Goal: Obtain resource: Obtain resource

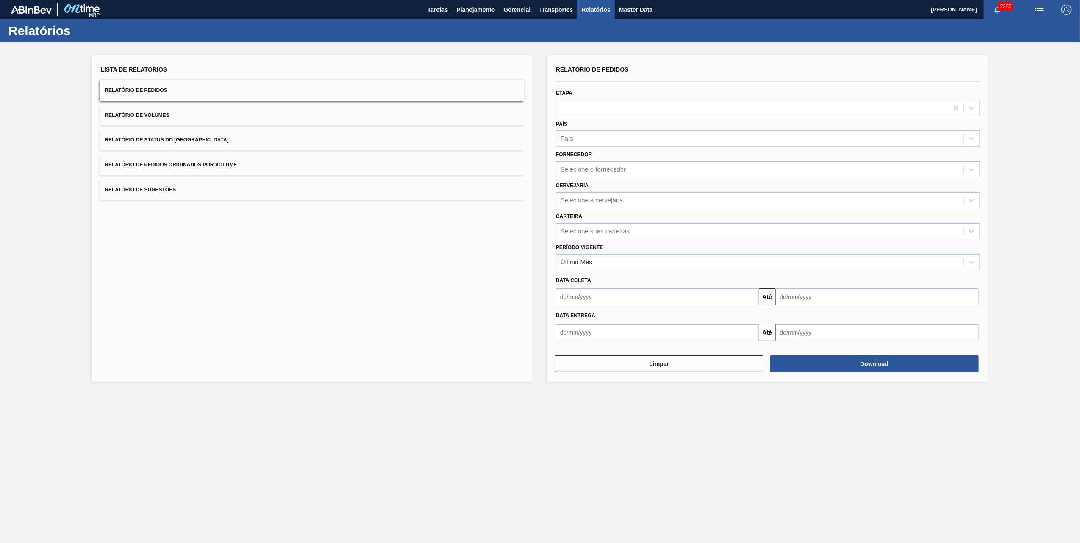
click at [186, 158] on button "Relatório de Pedidos Originados por Volume" at bounding box center [312, 165] width 424 height 21
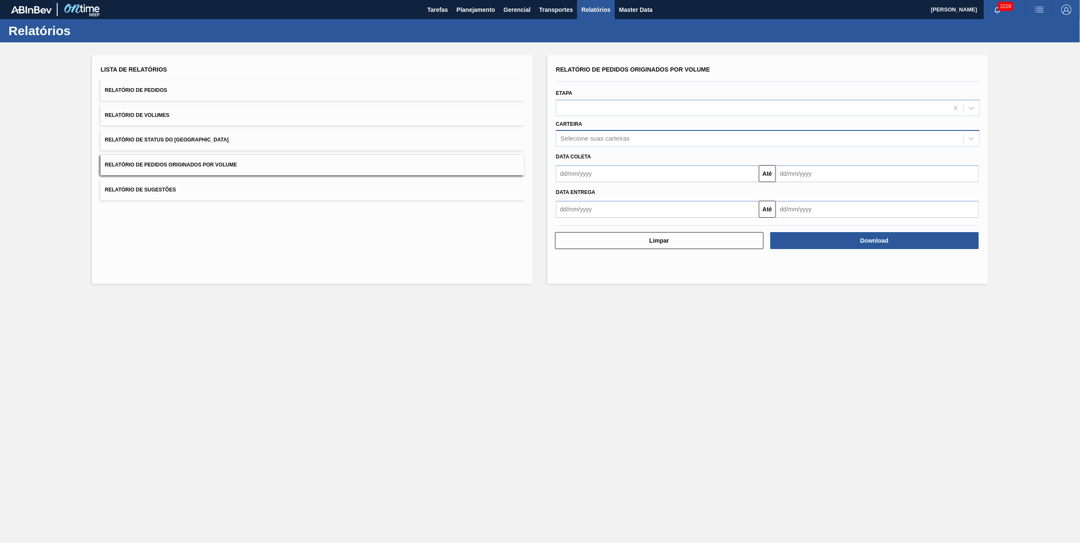
click at [635, 141] on div "Selecione suas carteiras" at bounding box center [759, 139] width 407 height 12
type input "vidro"
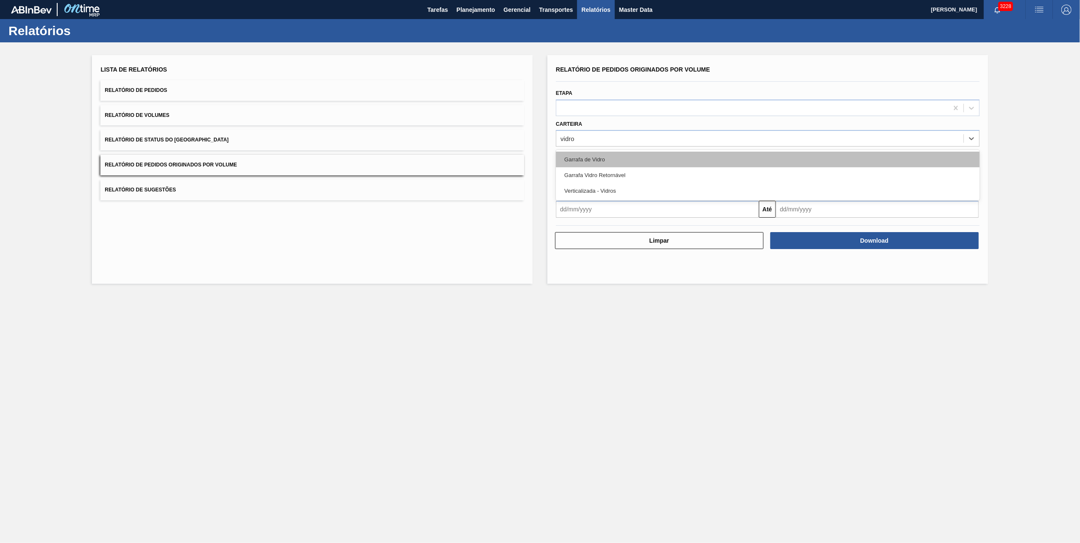
click at [638, 156] on div "Garrafa de Vidro" at bounding box center [768, 160] width 424 height 16
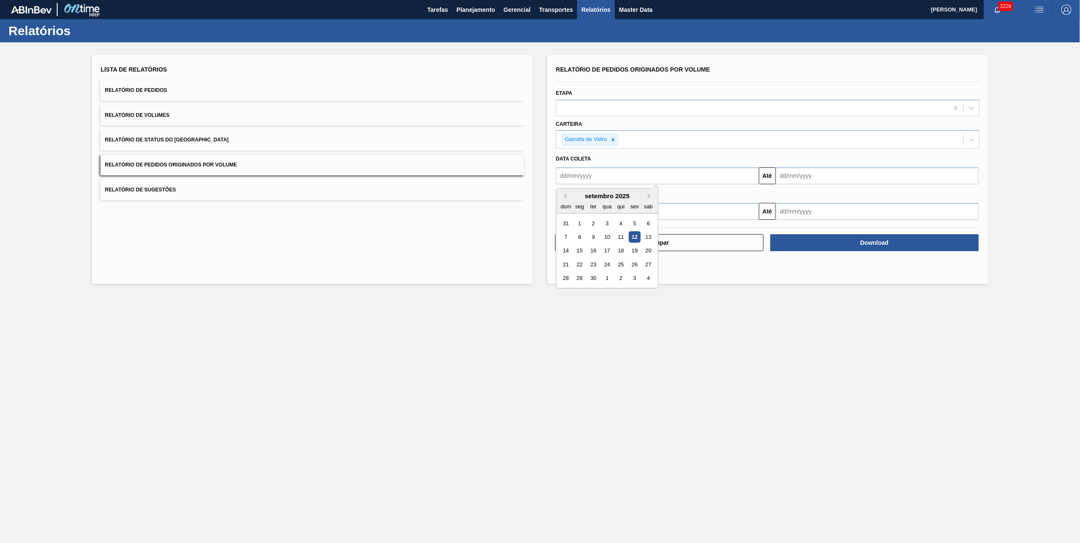
click at [621, 179] on input "text" at bounding box center [657, 175] width 203 height 17
click at [724, 184] on input "text" at bounding box center [657, 175] width 203 height 17
click at [579, 224] on div "1" at bounding box center [579, 223] width 11 height 11
type input "[DATE]"
click at [779, 177] on input "text" at bounding box center [877, 175] width 203 height 17
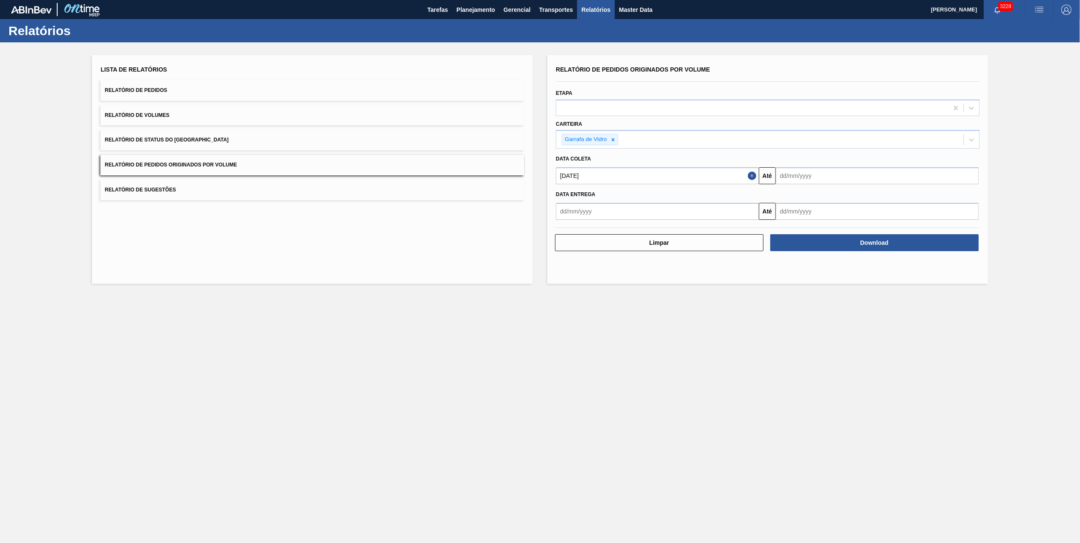
click at [673, 360] on main "Tarefas Planejamento Gerencial Transportes Relatórios Master Data [PERSON_NAME]…" at bounding box center [540, 271] width 1080 height 543
click at [819, 183] on input "text" at bounding box center [877, 175] width 203 height 17
click at [871, 236] on div "13" at bounding box center [867, 236] width 11 height 11
type input "[DATE]"
click at [871, 238] on button "Download" at bounding box center [874, 242] width 208 height 17
